Goal: Task Accomplishment & Management: Manage account settings

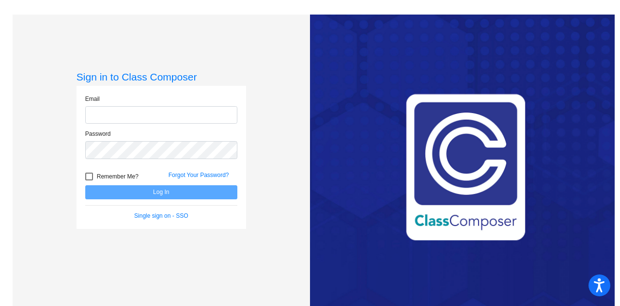
type input "[EMAIL_ADDRESS][PERSON_NAME][DOMAIN_NAME]"
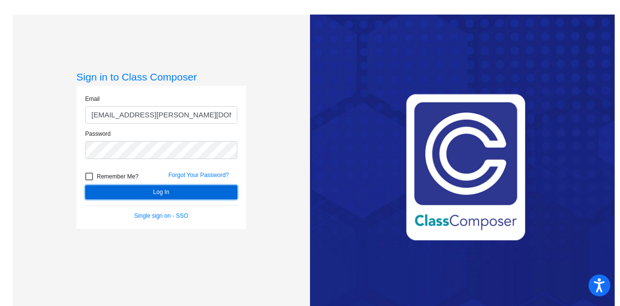
click at [178, 189] on button "Log In" at bounding box center [161, 192] width 152 height 14
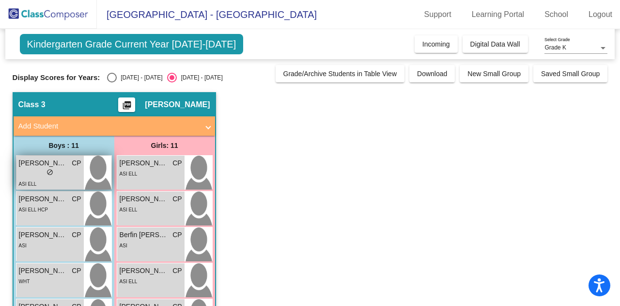
click at [68, 167] on div "[PERSON_NAME] [PERSON_NAME]" at bounding box center [50, 163] width 63 height 10
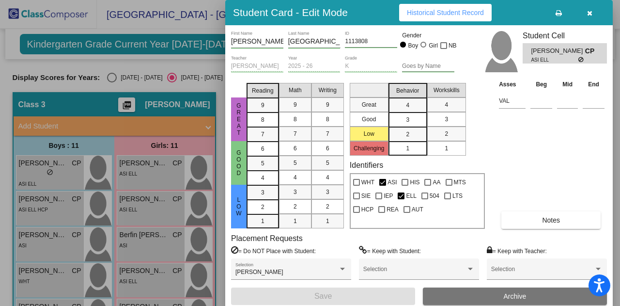
click at [562, 130] on div "Asses Beg Mid End VAL Notes" at bounding box center [552, 153] width 110 height 149
click at [69, 95] on div at bounding box center [310, 153] width 620 height 306
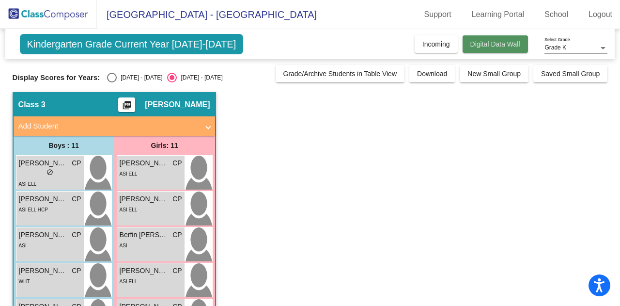
click at [484, 45] on span "Digital Data Wall" at bounding box center [496, 44] width 50 height 8
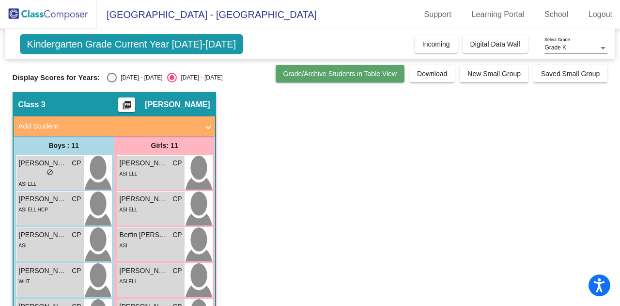
click at [346, 77] on button "Grade/Archive Students in Table View" at bounding box center [340, 73] width 129 height 17
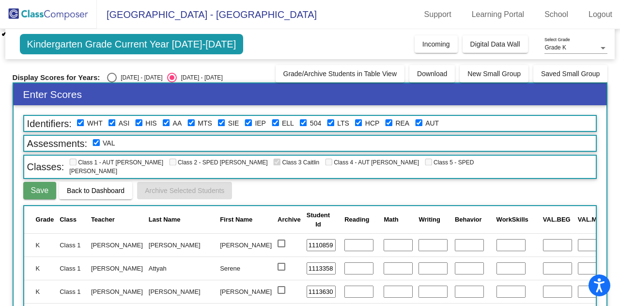
click at [307, 239] on input "1110859" at bounding box center [321, 245] width 29 height 13
click at [307, 262] on input "1113358" at bounding box center [321, 268] width 29 height 13
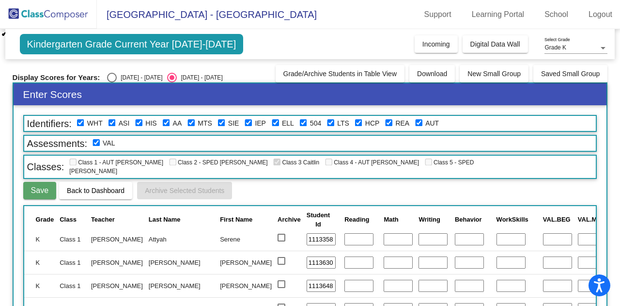
scroll to position [27, 0]
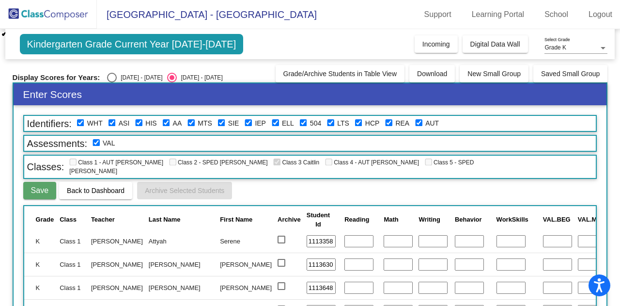
click at [307, 258] on input "1113630" at bounding box center [321, 264] width 29 height 13
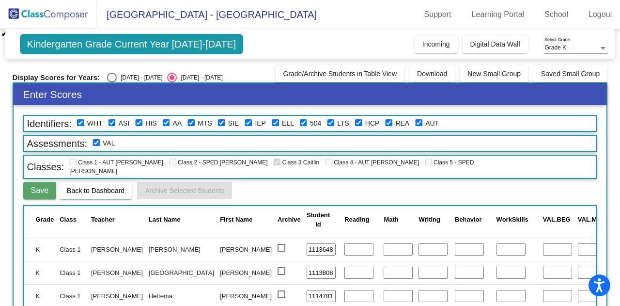
scroll to position [66, 0]
click at [307, 243] on input "1113648" at bounding box center [321, 249] width 29 height 13
click at [307, 266] on input "1113808" at bounding box center [321, 272] width 29 height 13
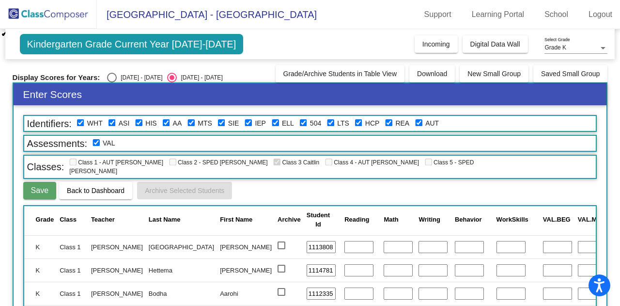
scroll to position [93, 0]
click at [307, 263] on input "1114781" at bounding box center [321, 269] width 29 height 13
click at [307, 286] on input "1112335" at bounding box center [321, 292] width 29 height 13
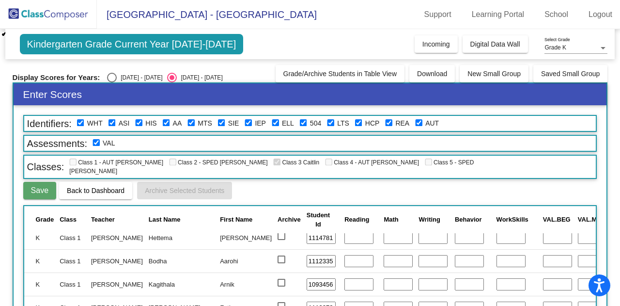
scroll to position [127, 0]
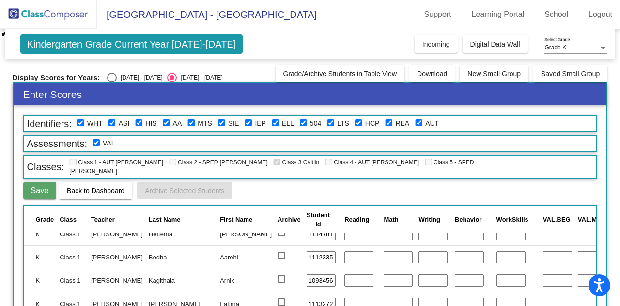
click at [307, 274] on input "1093456" at bounding box center [321, 280] width 29 height 13
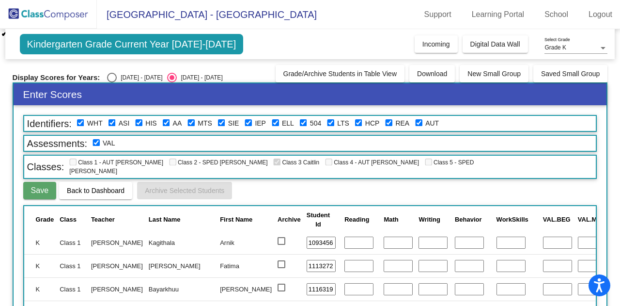
scroll to position [167, 0]
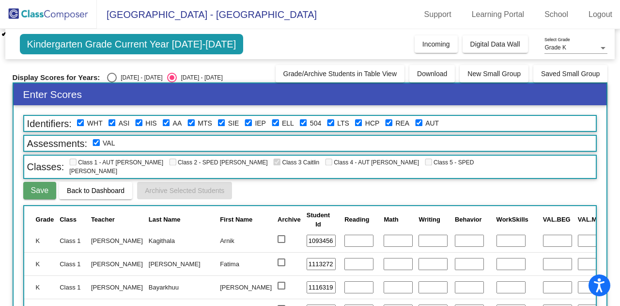
click at [307, 258] on input "1113272" at bounding box center [321, 264] width 29 height 13
click at [307, 281] on input "1116319" at bounding box center [321, 287] width 29 height 13
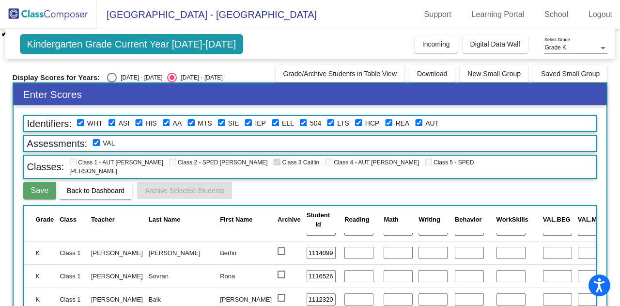
scroll to position [225, 0]
click at [307, 246] on input "1114099" at bounding box center [321, 252] width 29 height 13
click at [307, 270] on input "1116526" at bounding box center [321, 275] width 29 height 13
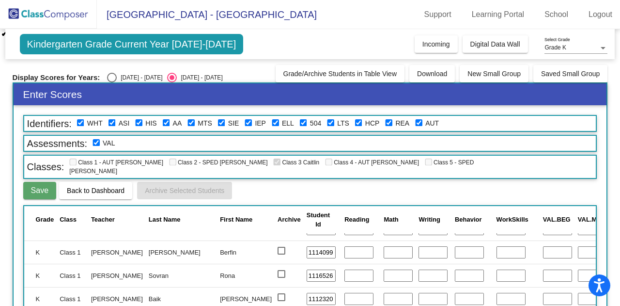
click at [307, 293] on input "1112320" at bounding box center [321, 299] width 29 height 13
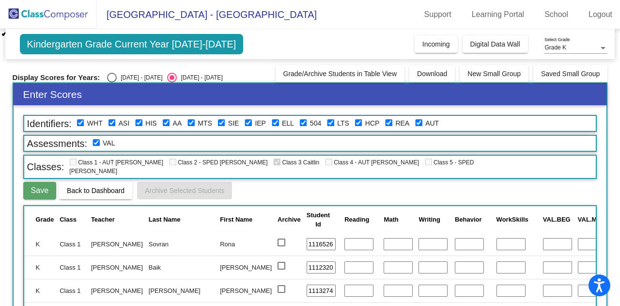
scroll to position [257, 0]
click at [307, 284] on input "1113274" at bounding box center [321, 290] width 29 height 13
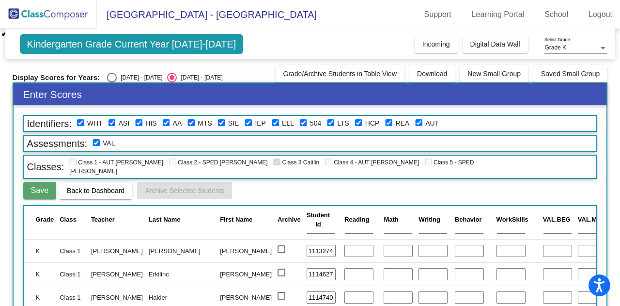
scroll to position [301, 0]
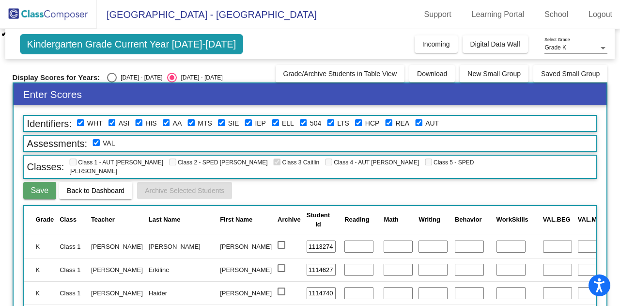
click at [307, 264] on input "1114627" at bounding box center [321, 270] width 29 height 13
click at [307, 287] on input "1114740" at bounding box center [321, 293] width 29 height 13
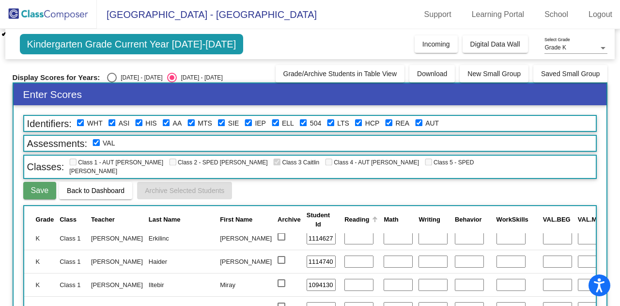
scroll to position [336, 0]
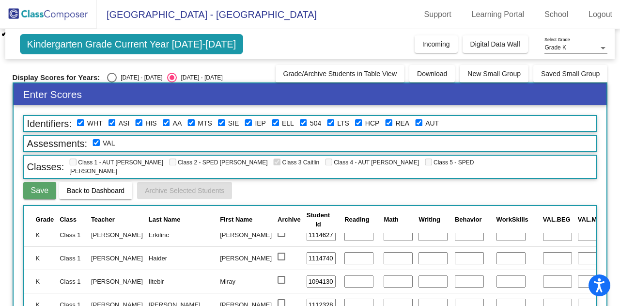
click at [307, 275] on input "1094130" at bounding box center [321, 281] width 29 height 13
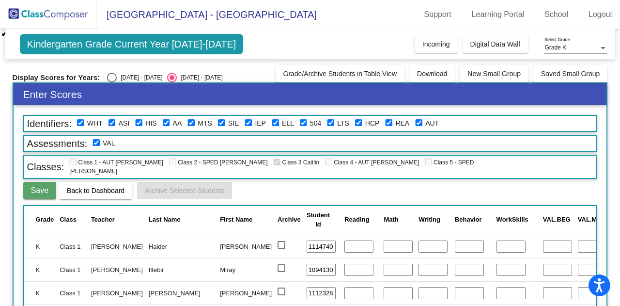
scroll to position [352, 0]
click at [307, 287] on input "1112328" at bounding box center [321, 293] width 29 height 13
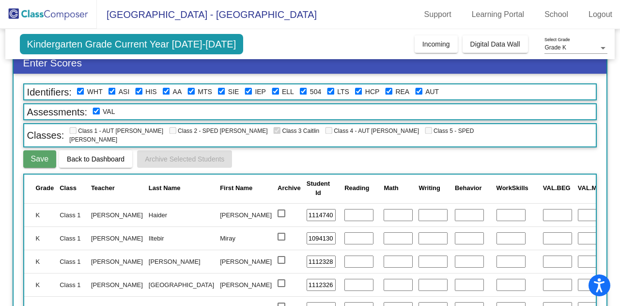
scroll to position [32, 0]
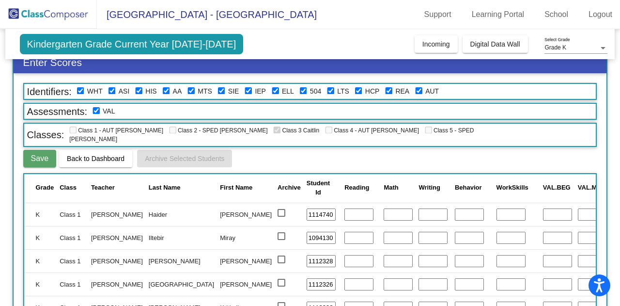
click at [307, 278] on input "1112326" at bounding box center [321, 284] width 29 height 13
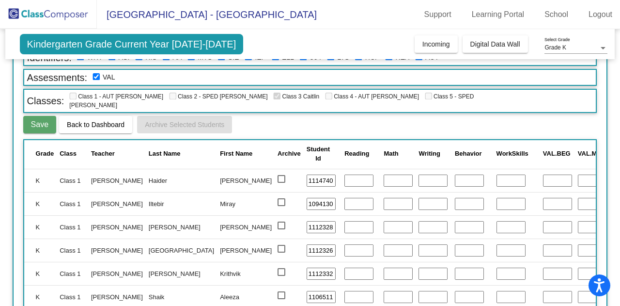
scroll to position [69, 0]
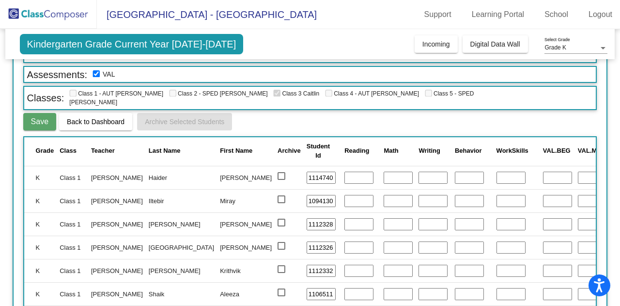
click at [307, 265] on input "1112332" at bounding box center [321, 271] width 29 height 13
click at [307, 288] on input "1106511" at bounding box center [321, 294] width 29 height 13
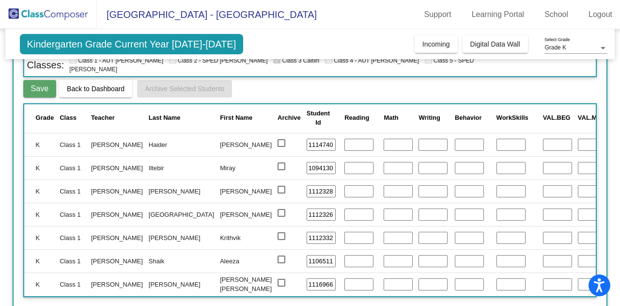
click at [307, 278] on input "1116966" at bounding box center [321, 284] width 29 height 13
click at [274, 82] on div "Save Back to Dashboard Archive Selected Students" at bounding box center [310, 88] width 574 height 17
click at [85, 85] on span "Back to Dashboard" at bounding box center [96, 89] width 58 height 8
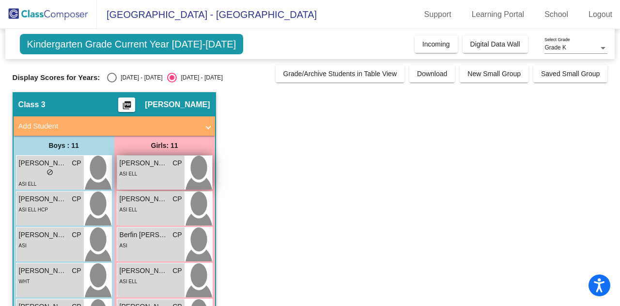
click at [151, 166] on span "[PERSON_NAME]" at bounding box center [144, 163] width 48 height 10
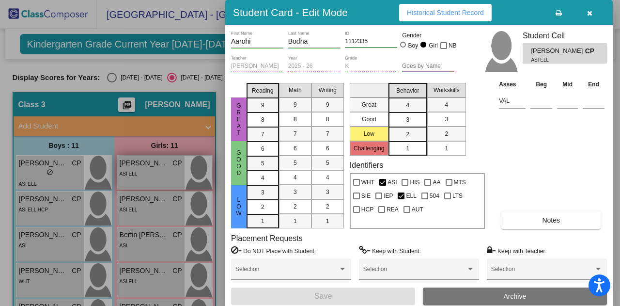
click at [151, 166] on div at bounding box center [310, 153] width 620 height 306
click at [151, 166] on span "[PERSON_NAME]" at bounding box center [144, 163] width 48 height 10
click at [550, 53] on span "[PERSON_NAME]" at bounding box center [558, 51] width 54 height 10
click at [591, 16] on icon "button" at bounding box center [589, 13] width 5 height 7
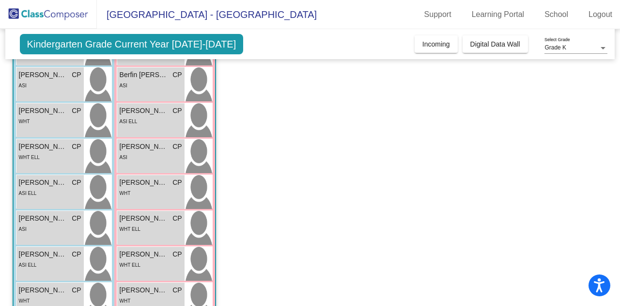
scroll to position [160, 0]
